Goal: Task Accomplishment & Management: Manage account settings

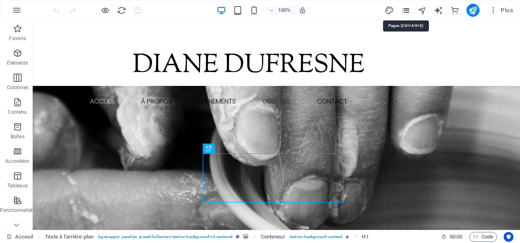
click at [408, 10] on icon "pages" at bounding box center [405, 10] width 9 height 9
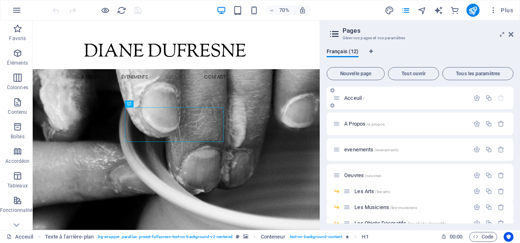
click at [360, 99] on span "Acceuil /" at bounding box center [354, 98] width 20 height 6
click at [359, 98] on span "Acceuil /" at bounding box center [354, 98] width 20 height 6
click at [338, 101] on icon at bounding box center [336, 97] width 7 height 7
click at [475, 100] on icon "button" at bounding box center [476, 97] width 7 height 7
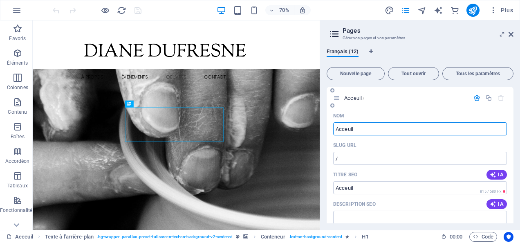
click at [347, 130] on input "Acceuil" at bounding box center [420, 128] width 174 height 13
type input "Accueil"
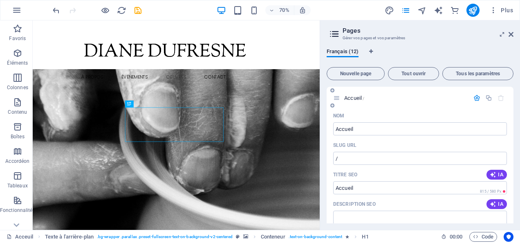
click at [476, 98] on icon "button" at bounding box center [476, 97] width 7 height 7
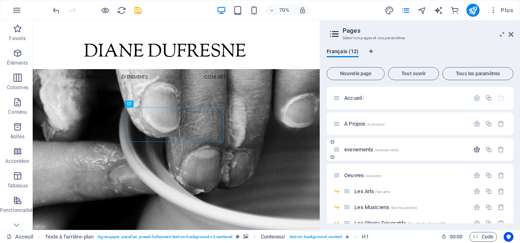
click at [475, 149] on icon "button" at bounding box center [476, 149] width 7 height 7
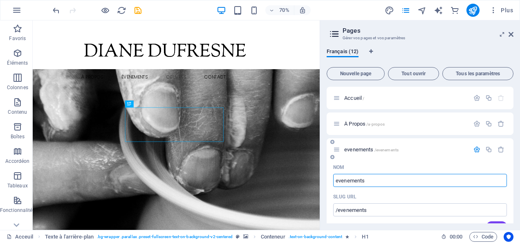
click at [338, 180] on input "evenements" at bounding box center [420, 180] width 174 height 13
type input "évenements"
click at [344, 181] on input "évenements" at bounding box center [420, 180] width 174 height 13
type input "événements"
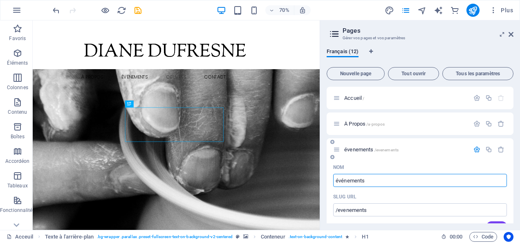
type input "événements"
click at [475, 149] on icon "button" at bounding box center [476, 149] width 7 height 7
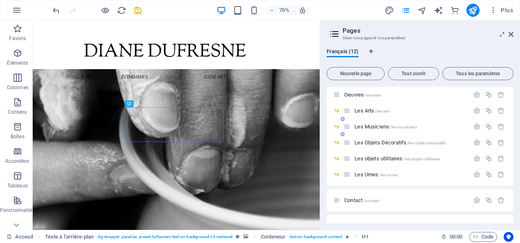
scroll to position [82, 0]
click at [474, 125] on icon "button" at bounding box center [476, 125] width 7 height 7
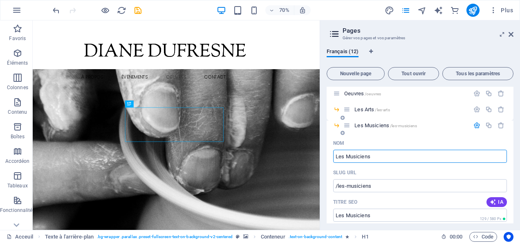
click at [350, 156] on input "Les Musiciens" at bounding box center [420, 156] width 174 height 13
type input "Les usiciens"
type input "/les-usiciens"
type input "Les usiciens"
type input "Les musiciens"
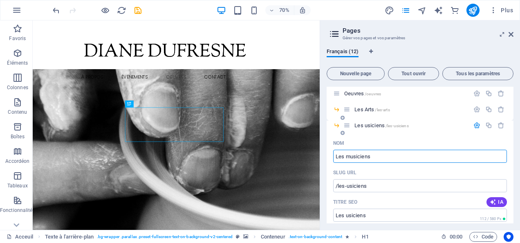
type input "/les-musiciens"
type input "Les musiciens"
click at [475, 125] on icon "button" at bounding box center [476, 125] width 7 height 7
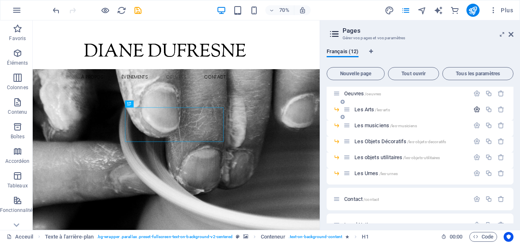
click at [475, 108] on icon "button" at bounding box center [476, 109] width 7 height 7
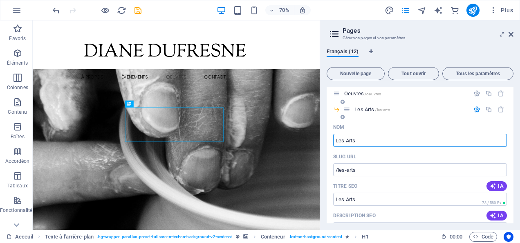
click at [348, 140] on input "Les Arts" at bounding box center [420, 140] width 174 height 13
type input "Les rts"
type input "/les-rts"
type input "Les rts"
type input "Les arts"
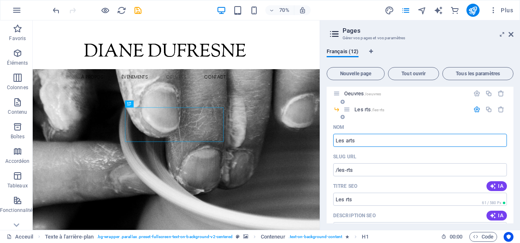
type input "/les-arts"
type input "Les arts"
click at [474, 93] on icon "button" at bounding box center [476, 93] width 7 height 7
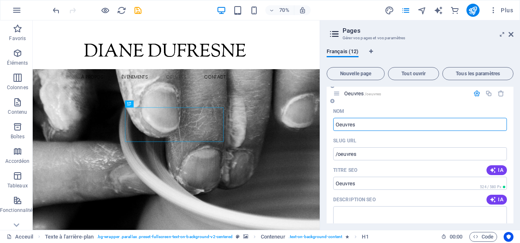
type input "Oeuvres"
click at [474, 92] on icon "button" at bounding box center [476, 93] width 7 height 7
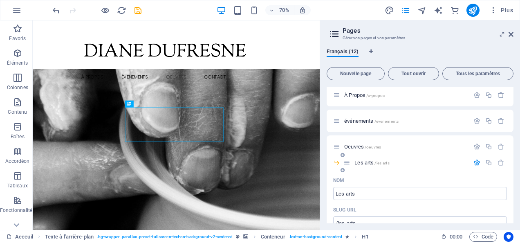
scroll to position [0, 0]
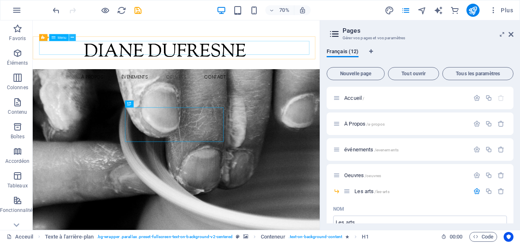
click at [72, 37] on icon at bounding box center [72, 38] width 3 height 6
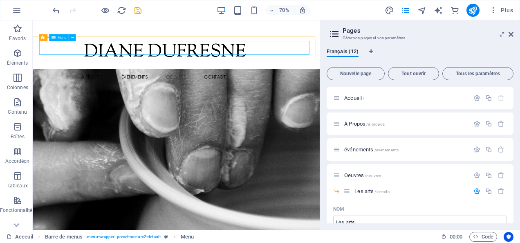
click at [51, 38] on icon at bounding box center [53, 37] width 4 height 7
click at [58, 92] on nav "Accueil À Propos Événements OEUVRES Les arts Les musiciens Les objets décoratif…" at bounding box center [238, 102] width 386 height 20
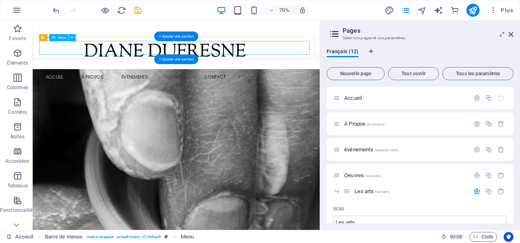
select select
select select "1"
select select
select select "2"
select select
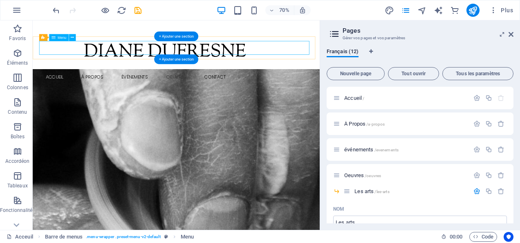
select select "default"
select select "4"
select select
select select "default"
select select "5"
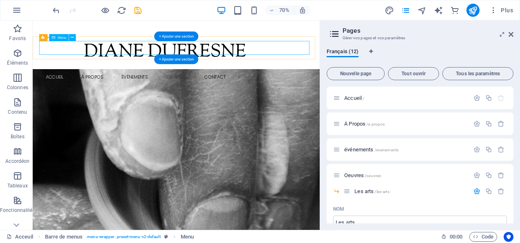
select select
select select "default"
select select "6"
select select
select select "default"
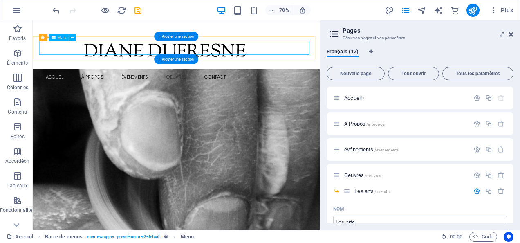
select select "7"
select select
select select "default"
select select "8"
select select
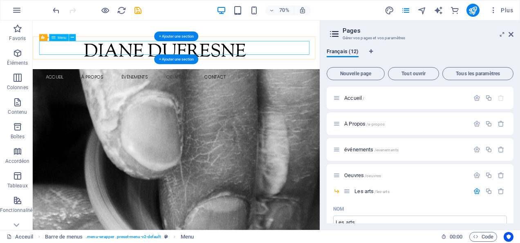
select select "default"
select select "9"
select select
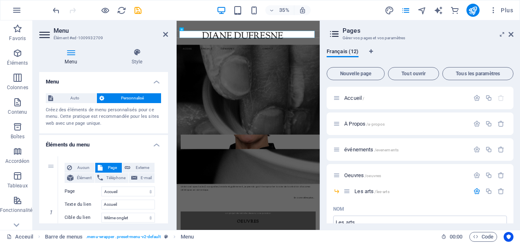
click at [70, 54] on icon at bounding box center [70, 52] width 63 height 8
click at [68, 60] on h4 "Menu" at bounding box center [72, 56] width 67 height 17
click at [131, 189] on select "Accueil À Propos événements Oeuvres -- Les arts -- Les musiciens -- Les Objets …" at bounding box center [128, 191] width 54 height 10
click at [129, 190] on select "Accueil À Propos événements Oeuvres -- Les arts -- Les musiciens -- Les Objets …" at bounding box center [128, 191] width 54 height 10
click at [71, 53] on icon at bounding box center [70, 52] width 63 height 8
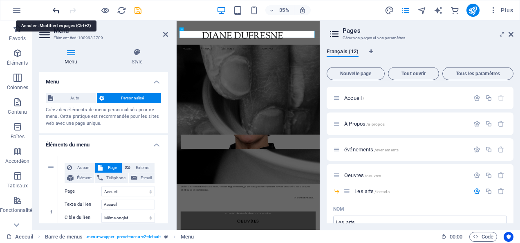
click at [56, 7] on icon "undo" at bounding box center [55, 10] width 9 height 9
click at [54, 10] on icon "undo" at bounding box center [55, 10] width 9 height 9
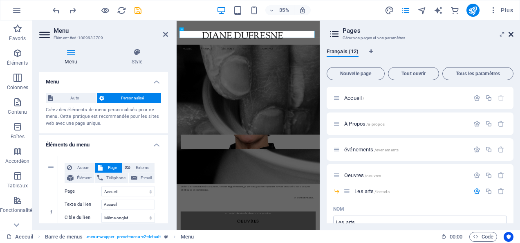
click at [513, 34] on icon at bounding box center [510, 34] width 5 height 7
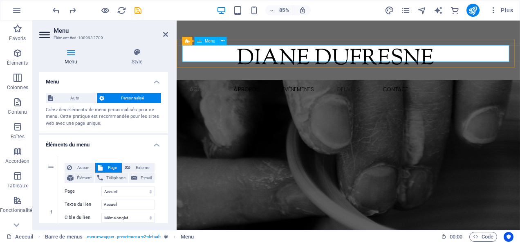
click at [202, 92] on nav "Accueil À Propos Événements OEUVRES Les arts Les musiciens Les objets décoratif…" at bounding box center [379, 102] width 386 height 20
click at [199, 42] on icon at bounding box center [199, 41] width 5 height 8
click at [200, 92] on nav "Accueil À Propos Événements OEUVRES Les arts Les musiciens Les objets décoratif…" at bounding box center [379, 102] width 386 height 20
click at [18, 104] on icon "button" at bounding box center [18, 102] width 10 height 10
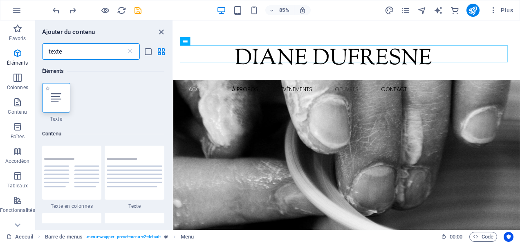
type input "texte"
click at [55, 101] on icon at bounding box center [56, 97] width 11 height 11
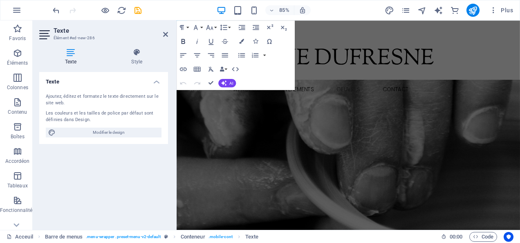
click at [183, 41] on icon "button" at bounding box center [183, 41] width 4 height 5
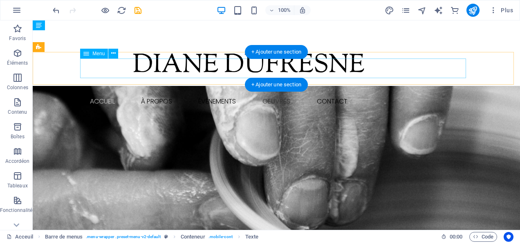
click at [97, 92] on nav "Accueil À Propos Événements OEUVRES Les arts Les musiciens Les objets décoratif…" at bounding box center [276, 102] width 386 height 20
click at [105, 92] on nav "Accueil À Propos Événements OEUVRES Les arts Les musiciens Les objets décoratif…" at bounding box center [276, 102] width 386 height 20
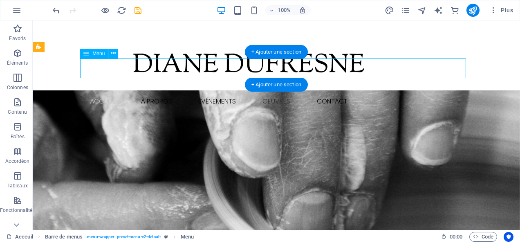
select select
select select "1"
select select
select select "2"
select select
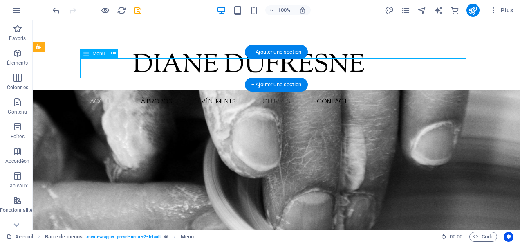
select select "default"
select select "4"
select select
select select "default"
select select "5"
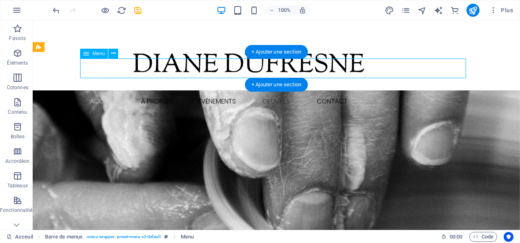
select select
select select "default"
select select "6"
select select
select select "default"
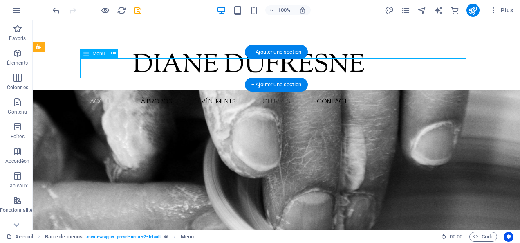
select select "7"
select select
select select "default"
select select "8"
select select
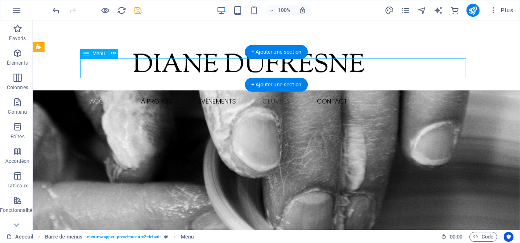
select select "default"
select select "9"
select select
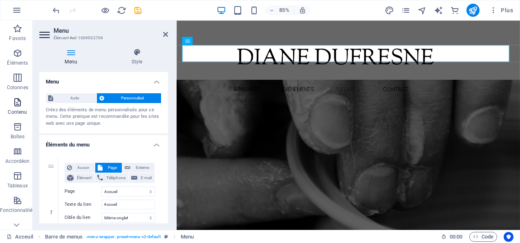
click at [16, 105] on icon "button" at bounding box center [18, 102] width 10 height 10
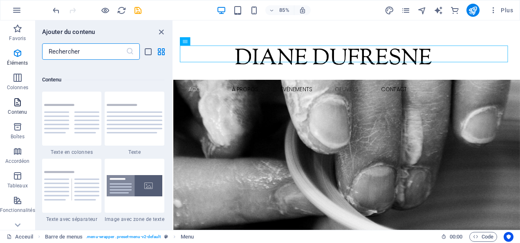
scroll to position [1430, 0]
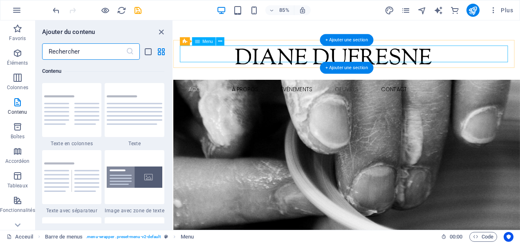
click at [199, 92] on nav "Accueil À Propos Événements OEUVRES Les arts Les musiciens Les objets décoratif…" at bounding box center [377, 102] width 386 height 20
click at [194, 92] on nav "Accueil À Propos Événements OEUVRES Les arts Les musiciens Les objets décoratif…" at bounding box center [377, 102] width 386 height 20
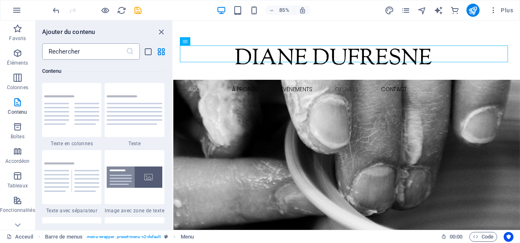
click at [57, 50] on input "text" at bounding box center [84, 51] width 84 height 16
click at [146, 51] on icon "list-view" at bounding box center [147, 51] width 9 height 9
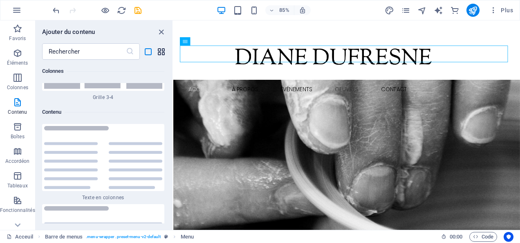
click at [161, 52] on icon "grid-view" at bounding box center [161, 51] width 9 height 9
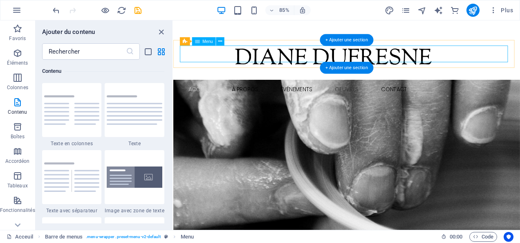
click at [261, 92] on nav "Accueil À Propos Événements OEUVRES Les arts Les musiciens Les objets décoratif…" at bounding box center [377, 102] width 386 height 20
click at [203, 43] on span "Menu" at bounding box center [207, 41] width 11 height 4
select select
select select "1"
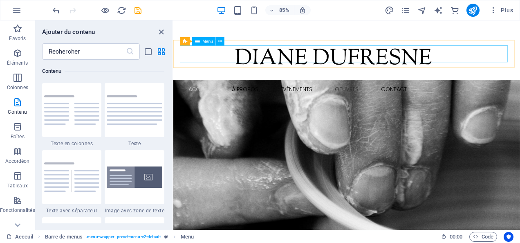
select select
select select "2"
select select
select select "default"
select select "4"
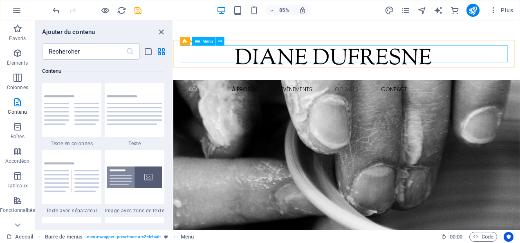
select select
select select "default"
select select "5"
select select
select select "default"
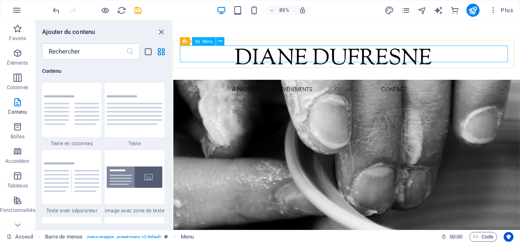
select select "6"
select select
select select "default"
select select "7"
select select
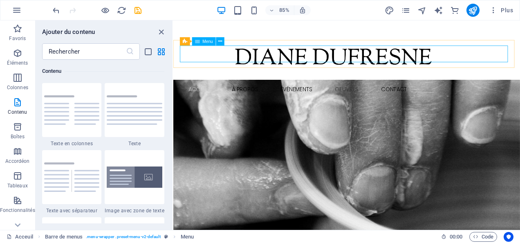
select select "default"
select select "8"
select select
select select "default"
select select "9"
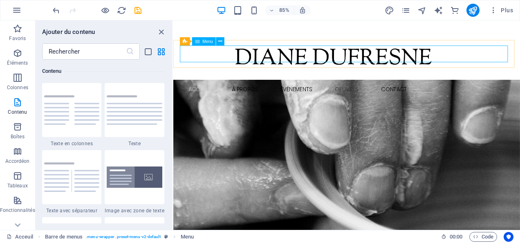
select select
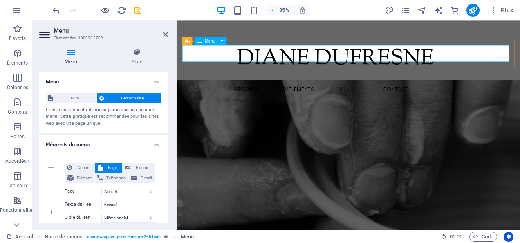
click at [206, 92] on nav "Accueil À Propos Événements OEUVRES Les arts Les musiciens Les objets décoratif…" at bounding box center [379, 102] width 386 height 20
click at [209, 92] on nav "Accueil À Propos Événements OEUVRES Les arts Les musiciens Les objets décoratif…" at bounding box center [379, 102] width 386 height 20
click at [212, 41] on span "Menu" at bounding box center [210, 41] width 11 height 4
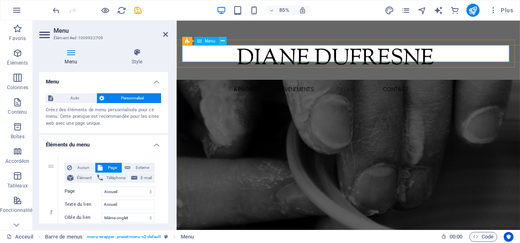
click at [223, 41] on icon at bounding box center [223, 40] width 4 height 7
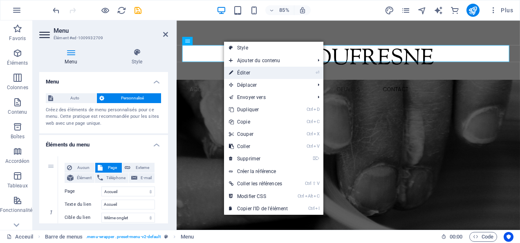
click at [246, 72] on link "⏎ Éditer" at bounding box center [258, 73] width 69 height 12
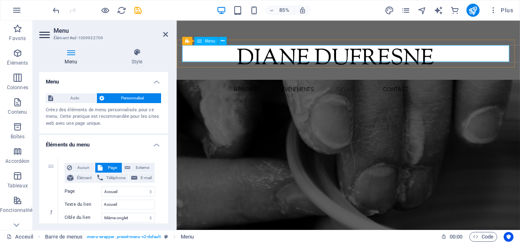
click at [195, 92] on nav "Accueil À Propos Événements OEUVRES Les arts Les musiciens Les objets décoratif…" at bounding box center [379, 102] width 386 height 20
click at [208, 92] on nav "Accueil À Propos Événements OEUVRES Les arts Les musiciens Les objets décoratif…" at bounding box center [379, 102] width 386 height 20
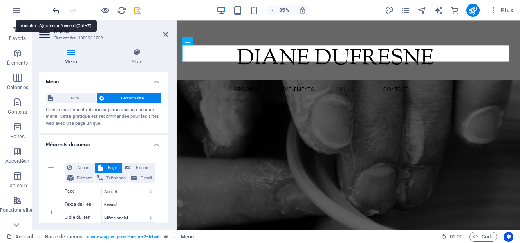
click at [58, 9] on icon "undo" at bounding box center [55, 10] width 9 height 9
click at [57, 8] on icon "undo" at bounding box center [55, 10] width 9 height 9
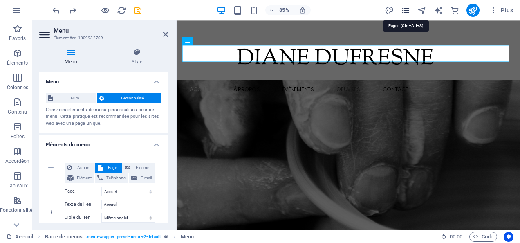
click at [406, 9] on icon "pages" at bounding box center [405, 10] width 9 height 9
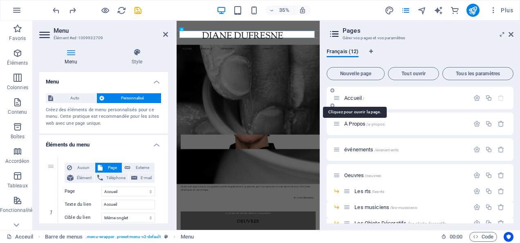
click at [355, 97] on span "Accueil /" at bounding box center [354, 98] width 20 height 6
click at [350, 97] on span "Accueil /" at bounding box center [354, 98] width 20 height 6
click at [511, 34] on icon at bounding box center [510, 34] width 5 height 7
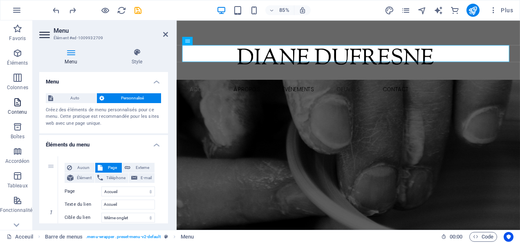
click at [18, 99] on icon "button" at bounding box center [18, 102] width 10 height 10
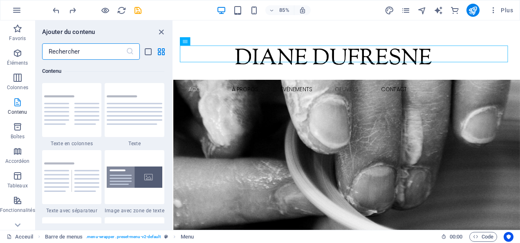
click at [18, 104] on icon "button" at bounding box center [18, 102] width 10 height 10
click at [58, 51] on input "text" at bounding box center [84, 51] width 84 height 16
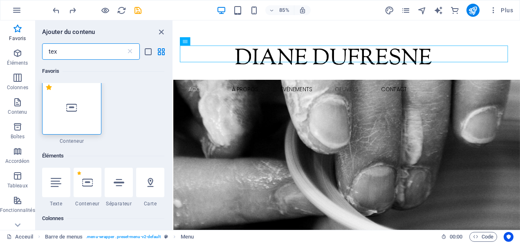
scroll to position [0, 0]
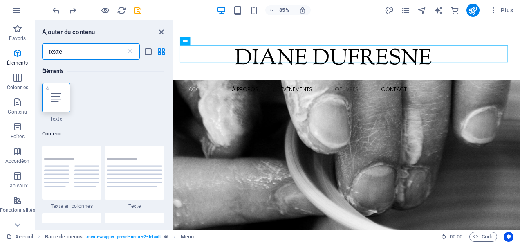
type input "texte"
click at [57, 101] on icon at bounding box center [56, 97] width 11 height 11
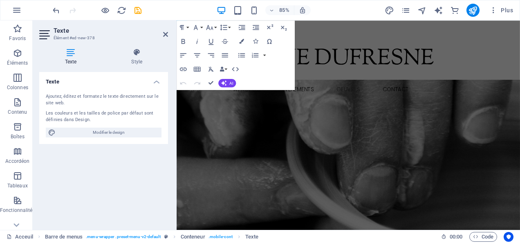
click at [156, 81] on h4 "Texte" at bounding box center [103, 79] width 129 height 15
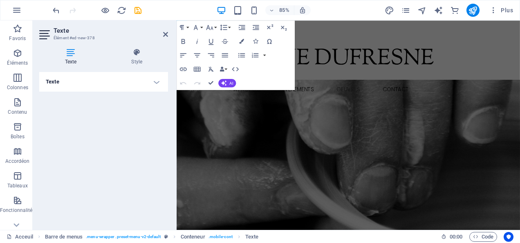
click at [156, 83] on h4 "Texte" at bounding box center [103, 82] width 129 height 20
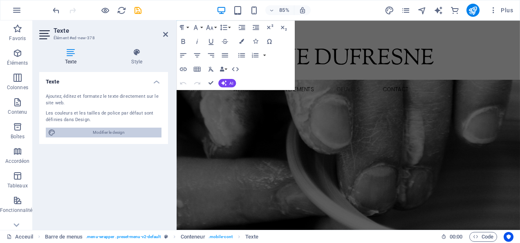
click at [118, 132] on span "Modifier le design" at bounding box center [108, 133] width 101 height 10
select select "700"
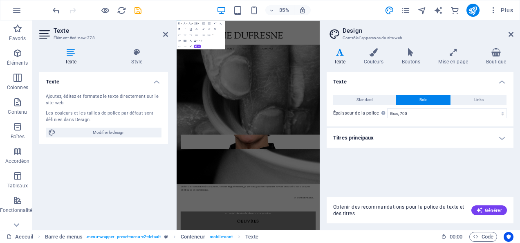
click at [178, 29] on icon "button" at bounding box center [178, 28] width 3 height 3
click at [179, 29] on icon "button" at bounding box center [180, 29] width 2 height 2
click at [343, 56] on icon at bounding box center [340, 52] width 27 height 8
click at [368, 101] on span "Standard" at bounding box center [364, 100] width 16 height 10
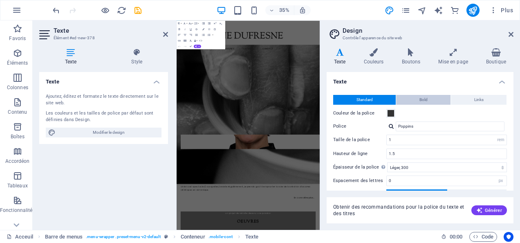
click at [428, 100] on button "Bold" at bounding box center [423, 100] width 54 height 10
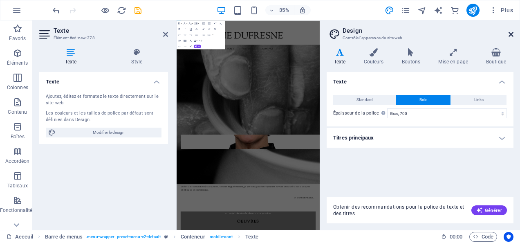
click at [513, 33] on icon at bounding box center [510, 34] width 5 height 7
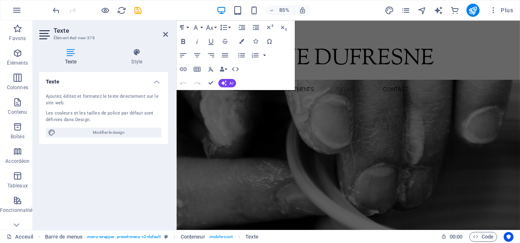
click at [183, 41] on icon "button" at bounding box center [183, 41] width 4 height 5
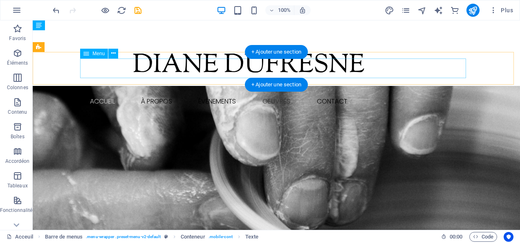
click at [107, 92] on nav "Accueil À Propos Événements OEUVRES Les arts Les musiciens Les objets décoratif…" at bounding box center [276, 102] width 386 height 20
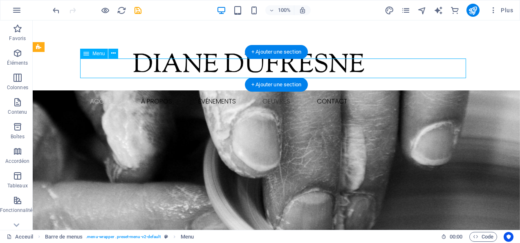
select select
select select "1"
select select
select select "2"
select select
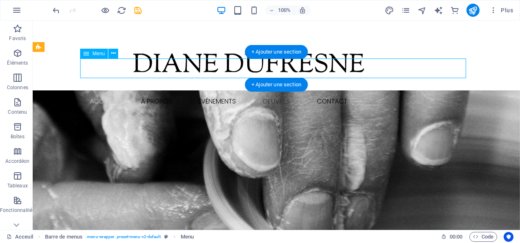
select select "default"
select select "4"
select select
select select "default"
select select "5"
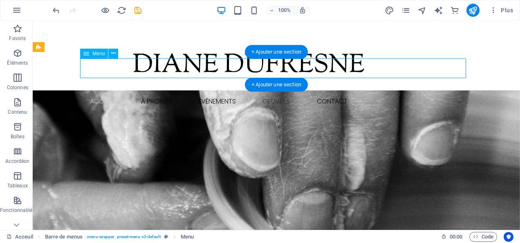
select select
select select "default"
select select "6"
select select
select select "default"
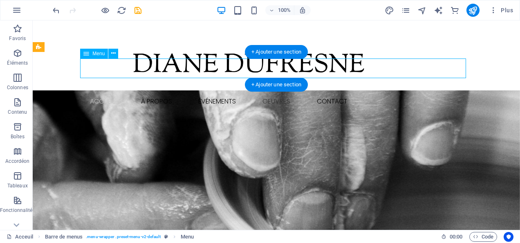
select select "7"
select select
select select "default"
select select "8"
select select
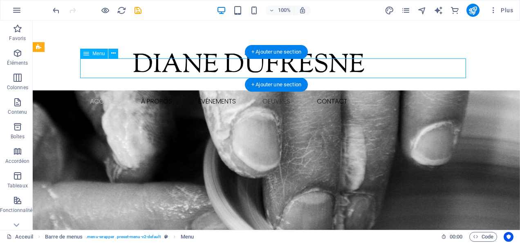
select select "default"
select select "9"
select select
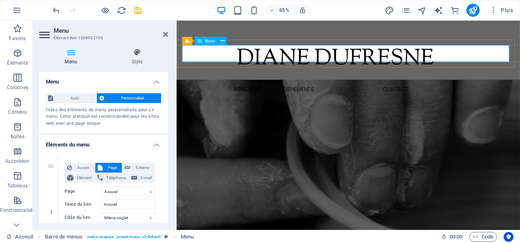
click at [208, 92] on nav "Accueil À Propos Événements OEUVRES Les arts Les musiciens Les objets décoratif…" at bounding box center [379, 102] width 386 height 20
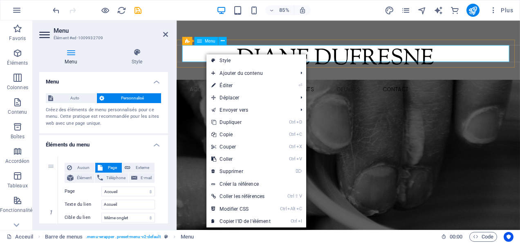
click at [210, 92] on nav "Accueil À Propos Événements OEUVRES Les arts Les musiciens Les objets décoratif…" at bounding box center [379, 102] width 386 height 20
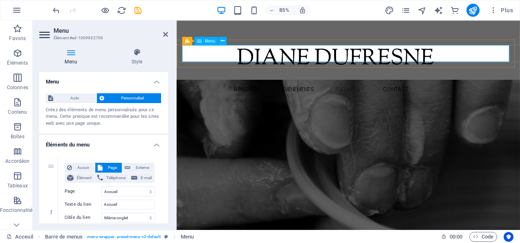
click at [210, 92] on nav "Accueil À Propos Événements OEUVRES Les arts Les musiciens Les objets décoratif…" at bounding box center [379, 102] width 386 height 20
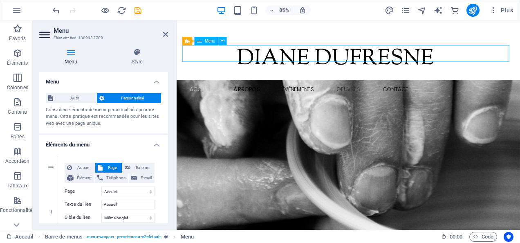
drag, startPoint x: 451, startPoint y: 56, endPoint x: 374, endPoint y: 62, distance: 77.1
click at [374, 92] on nav "Accueil À Propos Événements OEUVRES Les arts Les musiciens Les objets décoratif…" at bounding box center [379, 102] width 386 height 20
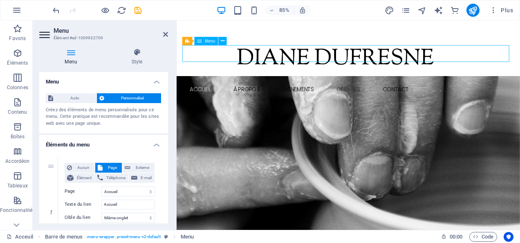
drag, startPoint x: 359, startPoint y: 66, endPoint x: 349, endPoint y: 66, distance: 10.2
click at [349, 85] on div "Nouvel élément texte Menu Accueil À Propos Événements OEUVRES Les arts Les musi…" at bounding box center [379, 101] width 404 height 33
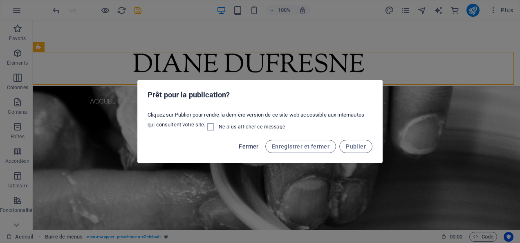
click at [252, 146] on span "Fermer" at bounding box center [249, 146] width 20 height 7
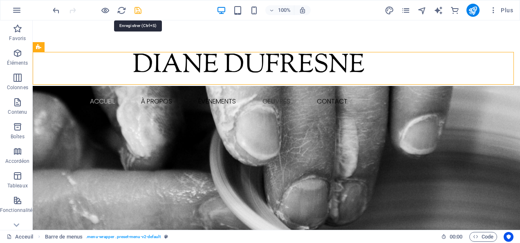
click at [137, 10] on icon "save" at bounding box center [137, 10] width 9 height 9
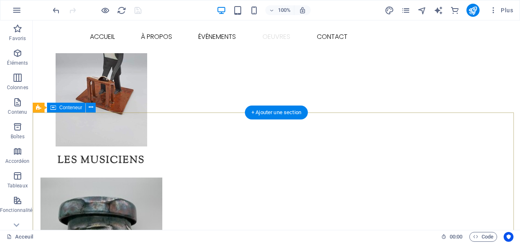
scroll to position [737, 0]
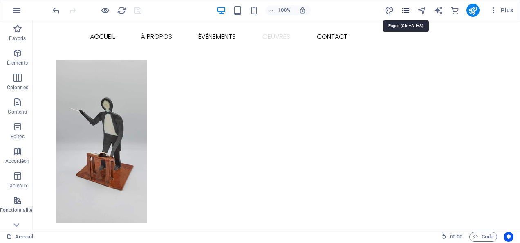
click at [408, 11] on icon "pages" at bounding box center [405, 10] width 9 height 9
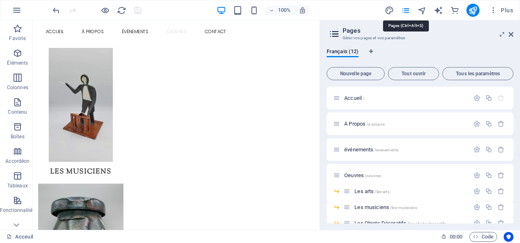
scroll to position [729, 0]
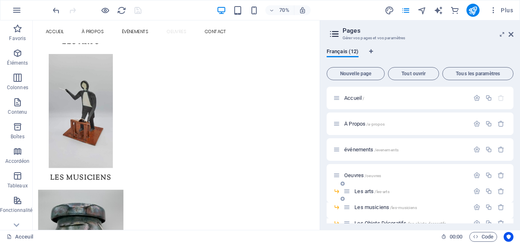
click at [365, 190] on span "Les arts /les-arts" at bounding box center [371, 191] width 35 height 6
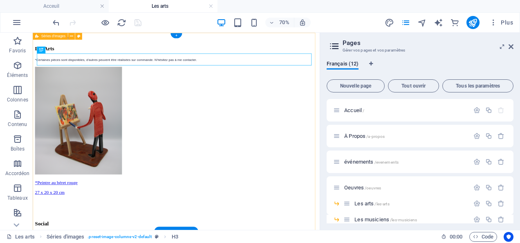
scroll to position [0, 0]
click at [510, 46] on icon at bounding box center [510, 46] width 5 height 7
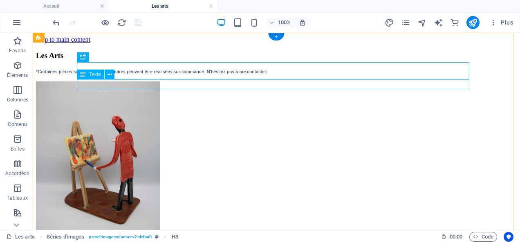
click at [148, 75] on div "*Certaines pièces sont disponibles, d'autres peuvent être réalisées sur command…" at bounding box center [276, 70] width 481 height 7
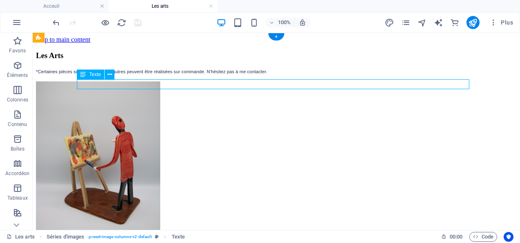
click at [148, 75] on div "*Certaines pièces sont disponibles, d'autres peuvent être réalisées sur command…" at bounding box center [276, 70] width 481 height 7
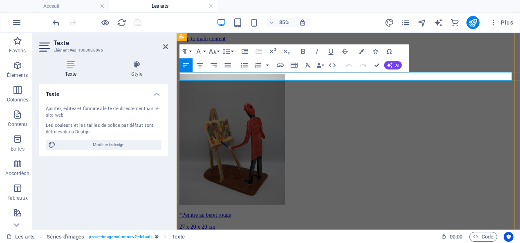
click at [182, 74] on span "*Certaines pièces sont disponibles, d'autres peuvent être réalisées sur command…" at bounding box center [295, 71] width 231 height 5
click at [351, 74] on span "Certaines pièces sont disponibles, d'autres peuvent être réalisées sur commande…" at bounding box center [294, 71] width 229 height 5
click at [270, 74] on span "Vous êtes intéressé par une de ces oeuvres, n'hésitez pas à me contacter." at bounding box center [255, 71] width 151 height 5
click at [339, 75] on p "Vous êtes intéressé par une de ces oeuvres, n'hésitez pas à me contacter." at bounding box center [378, 70] width 397 height 7
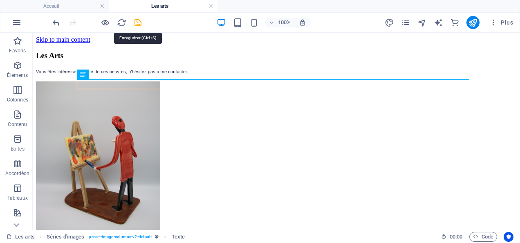
click at [139, 20] on icon "save" at bounding box center [137, 22] width 9 height 9
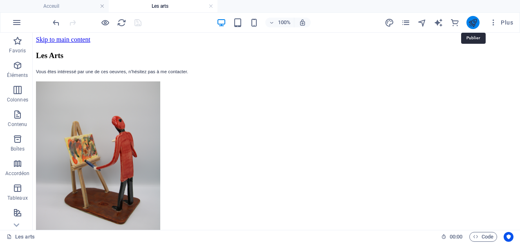
click at [477, 22] on icon "publish" at bounding box center [472, 22] width 9 height 9
